Goal: Transaction & Acquisition: Purchase product/service

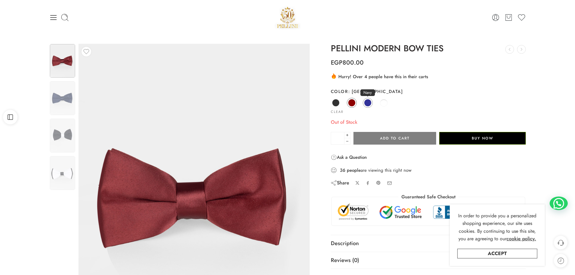
click at [367, 104] on span at bounding box center [368, 103] width 8 height 8
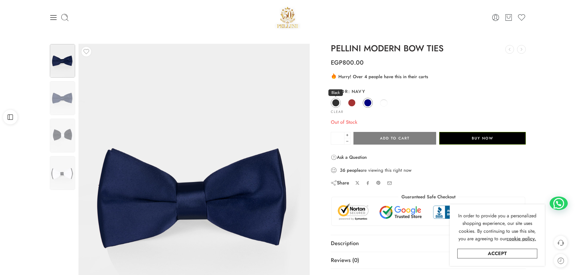
click at [336, 100] on span at bounding box center [336, 103] width 8 height 8
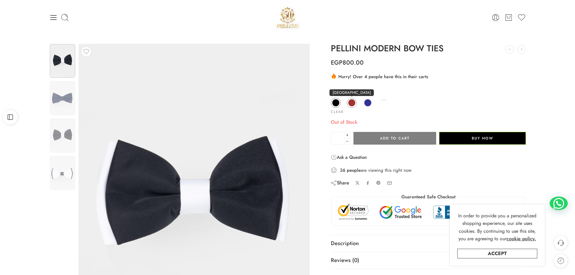
click at [352, 103] on span at bounding box center [352, 103] width 8 height 8
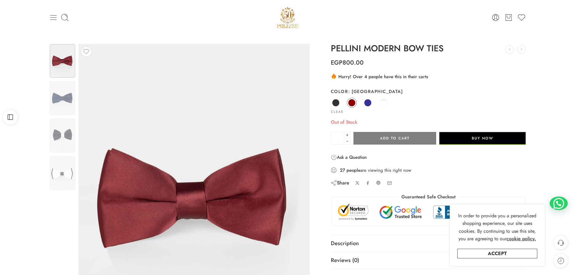
click at [53, 21] on icon at bounding box center [53, 17] width 8 height 8
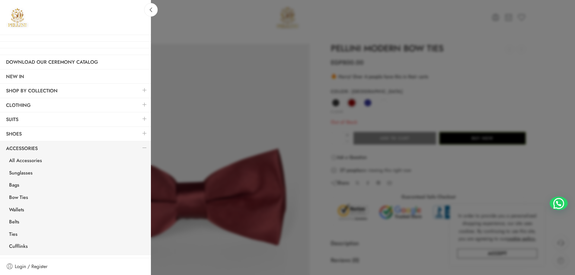
click at [177, 73] on div at bounding box center [287, 137] width 575 height 275
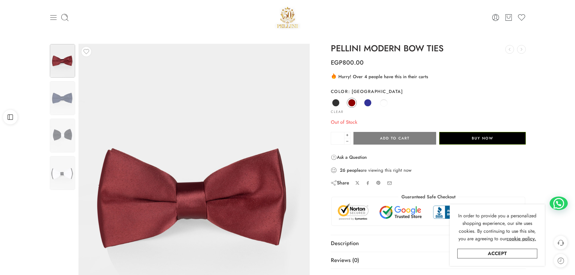
click at [55, 20] on icon at bounding box center [53, 17] width 8 height 8
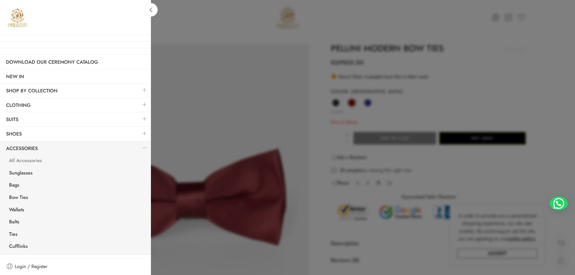
click at [38, 161] on link "All Accessories" at bounding box center [77, 161] width 148 height 12
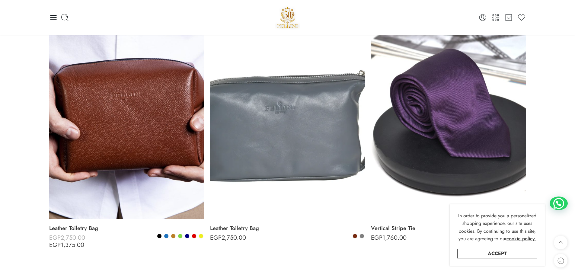
scroll to position [453, 0]
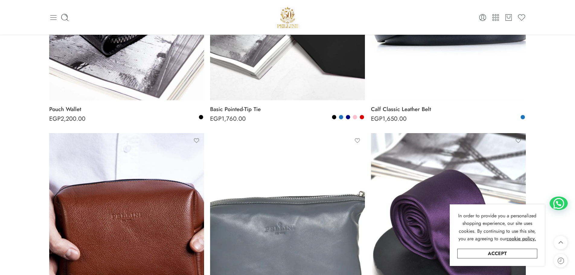
click at [50, 17] on icon at bounding box center [53, 17] width 8 height 8
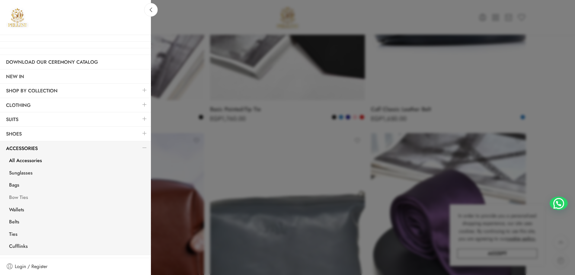
click at [19, 195] on link "Bow Ties" at bounding box center [77, 198] width 148 height 12
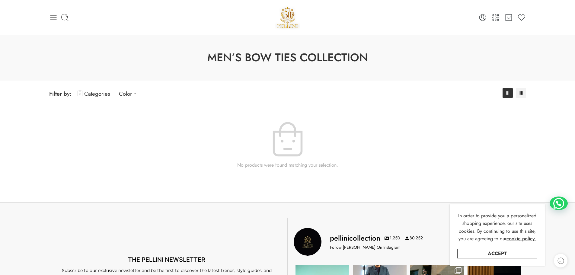
click at [54, 17] on icon at bounding box center [53, 17] width 8 height 8
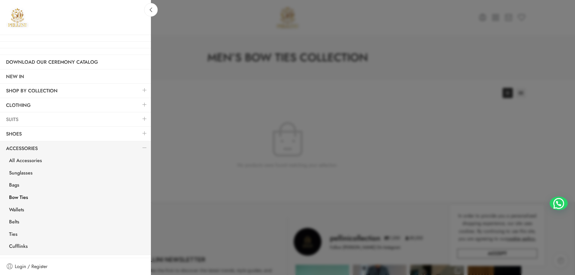
click at [22, 119] on link "Suits" at bounding box center [75, 120] width 151 height 14
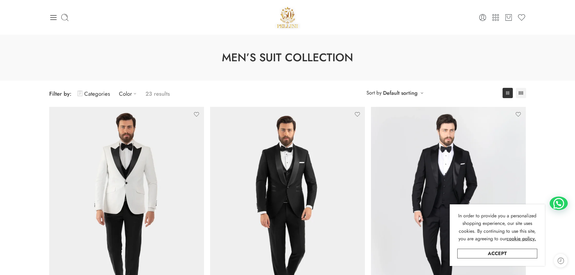
scroll to position [151, 0]
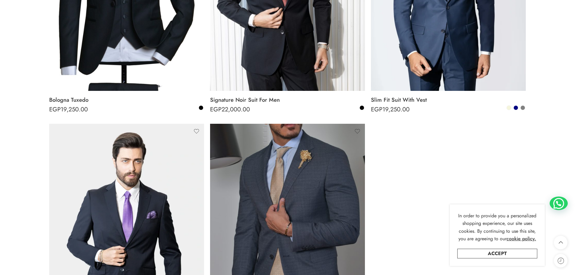
scroll to position [1782, 0]
